Goal: Navigation & Orientation: Find specific page/section

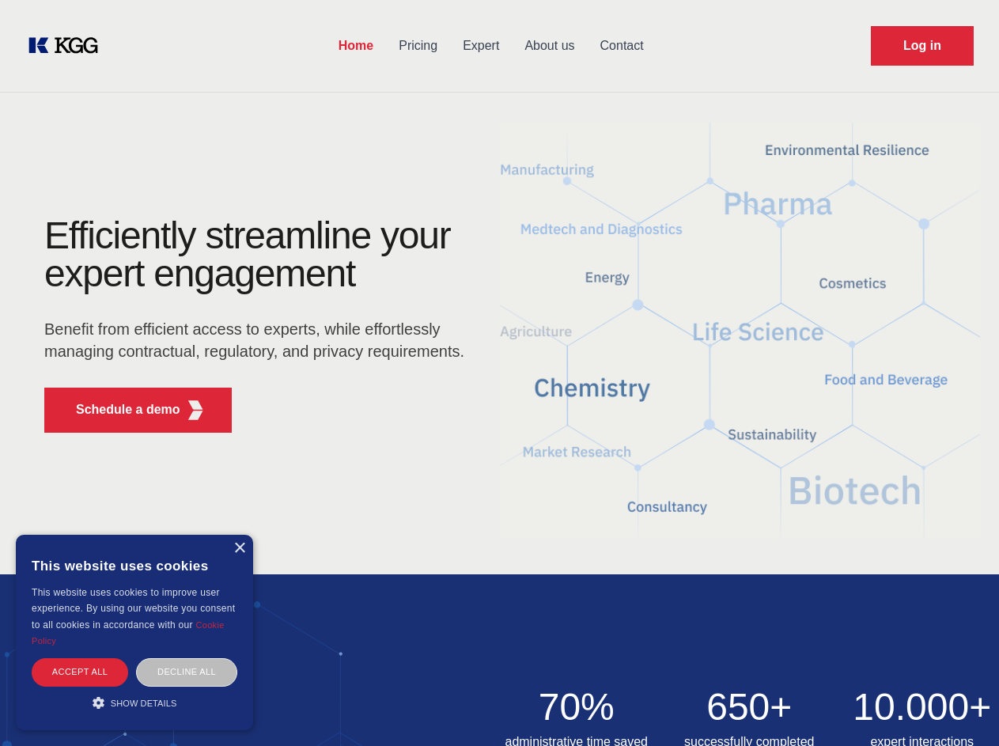
click at [499, 373] on div "Efficiently streamline your expert engagement Benefit from efficient access to …" at bounding box center [259, 331] width 481 height 229
click at [119, 410] on p "Schedule a demo" at bounding box center [128, 409] width 104 height 19
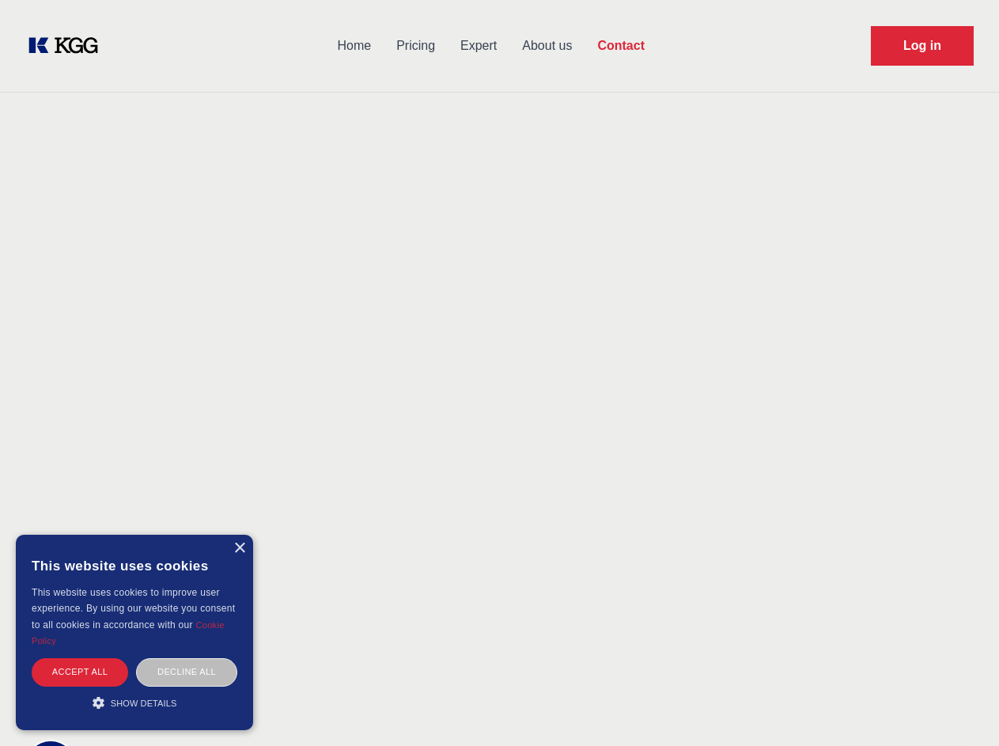
click at [239, 548] on div "× This website uses cookies This website uses cookies to improve user experienc…" at bounding box center [134, 632] width 237 height 195
click at [80, 672] on div "Accept all" at bounding box center [80, 672] width 97 height 28
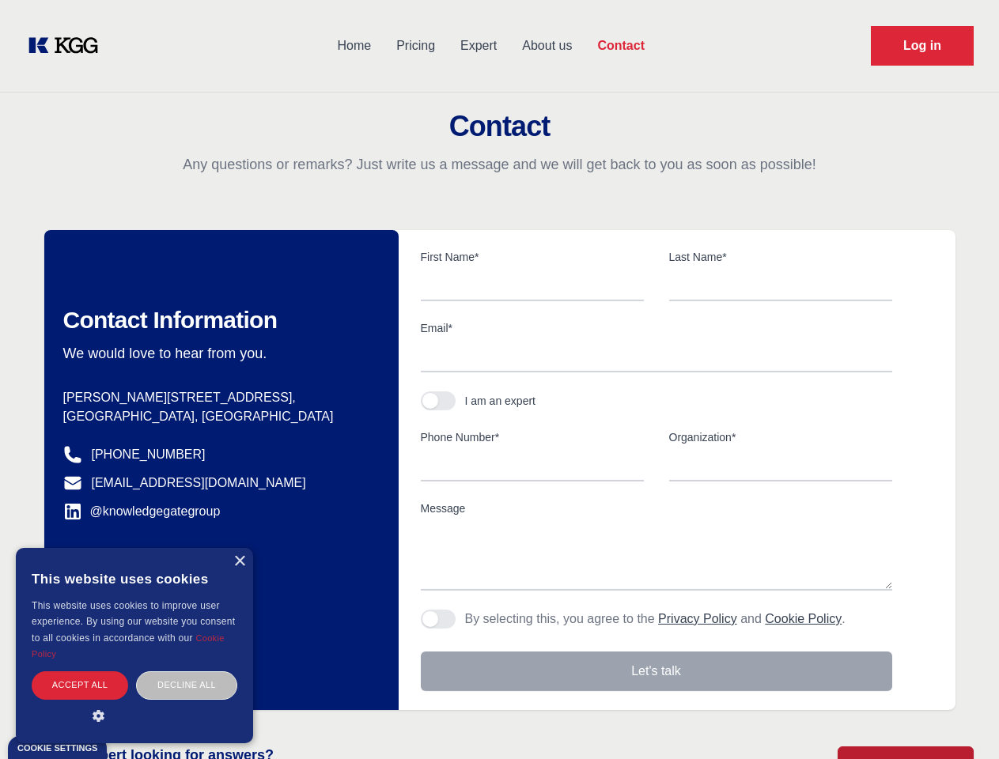
click at [187, 672] on div "Decline all" at bounding box center [186, 686] width 101 height 28
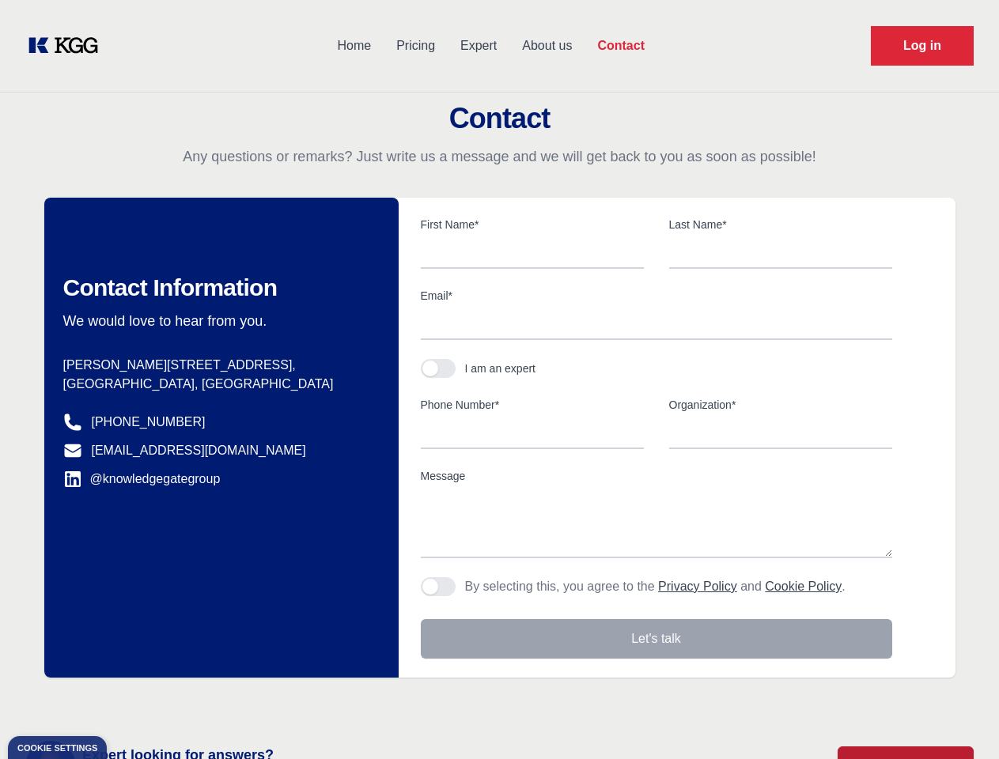
click at [134, 703] on main "Contact Any questions or remarks? Just write us a message and we will get back …" at bounding box center [499, 412] width 999 height 824
